Goal: Information Seeking & Learning: Find specific fact

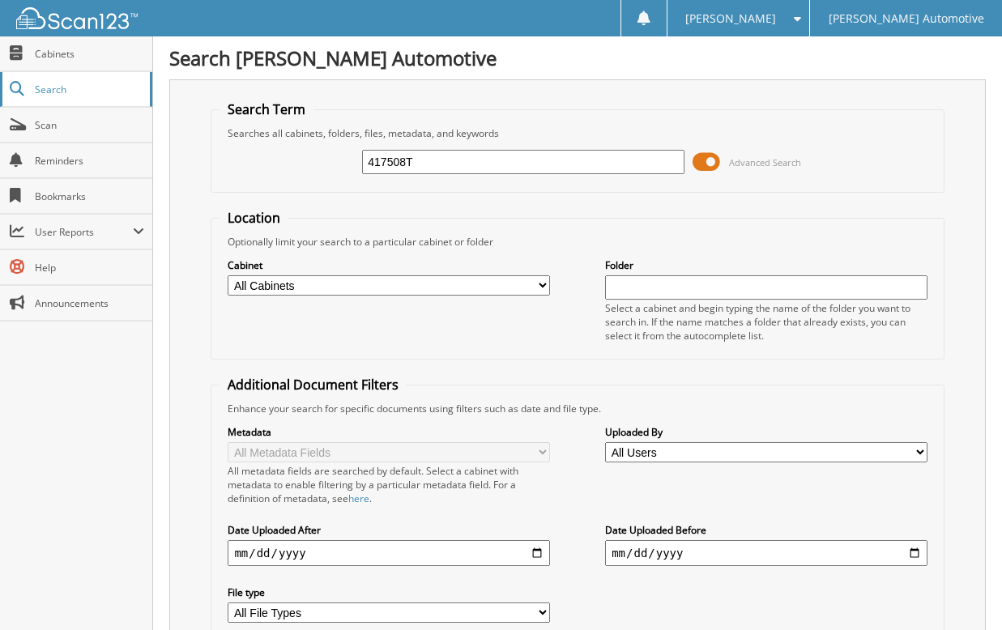
type input "417508T"
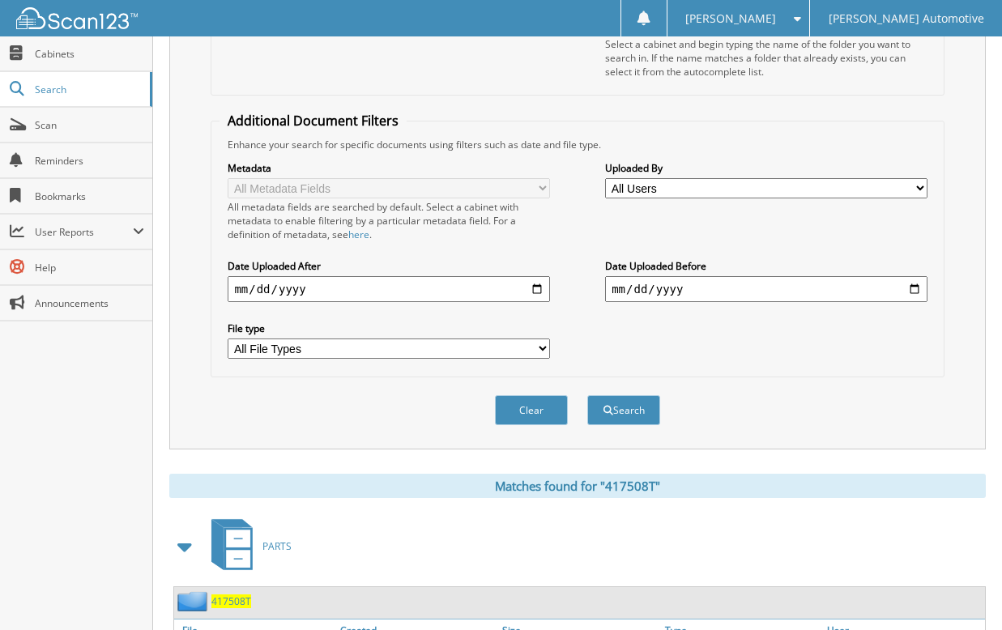
scroll to position [366, 0]
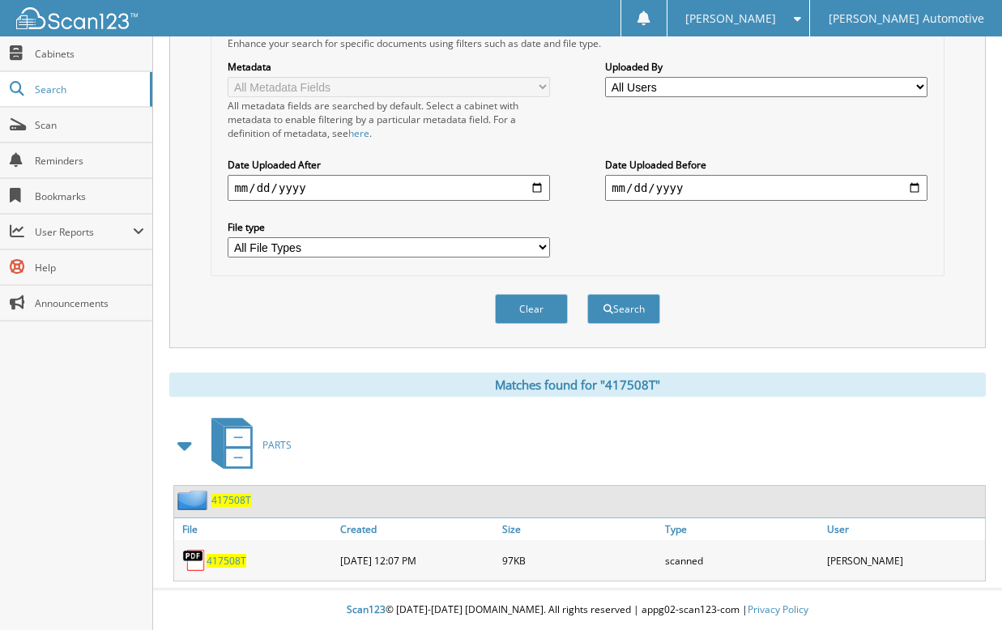
click at [239, 501] on span "417508T" at bounding box center [231, 500] width 40 height 14
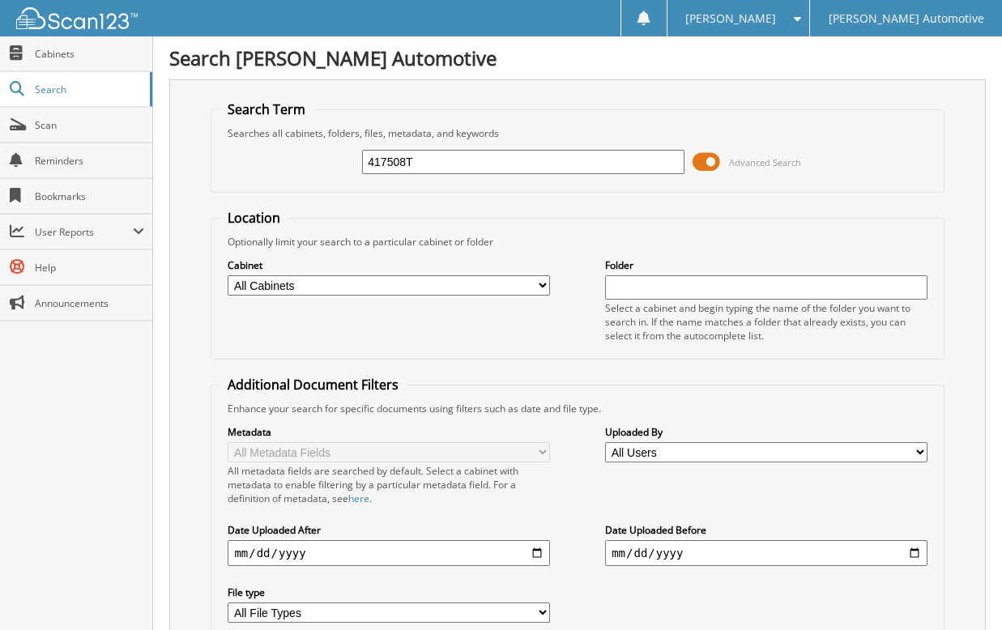
click at [462, 164] on input "417508T" at bounding box center [523, 162] width 322 height 24
type input "4175359T"
click at [395, 160] on input "4175359T" at bounding box center [523, 162] width 322 height 24
type input "417359T"
